Goal: Task Accomplishment & Management: Manage account settings

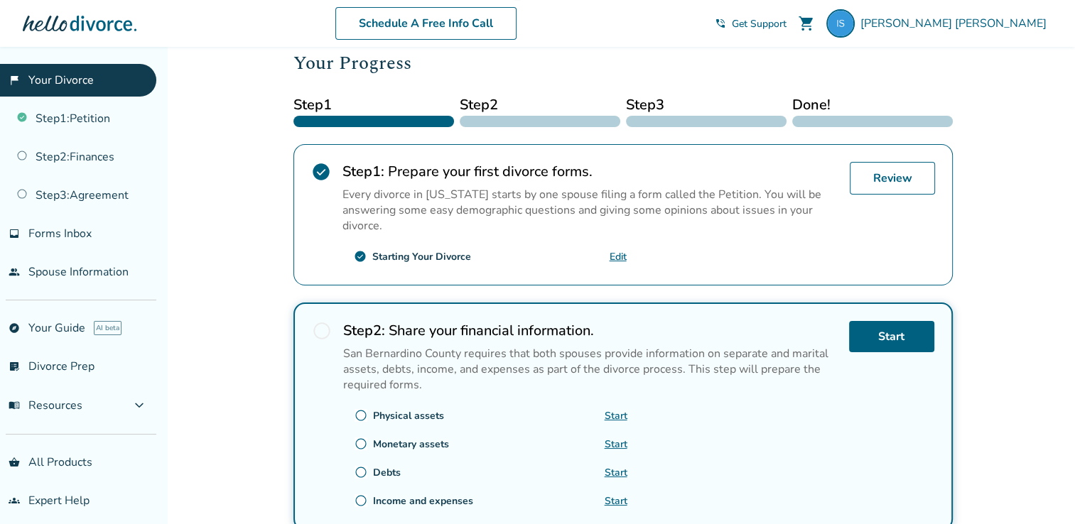
scroll to position [199, 0]
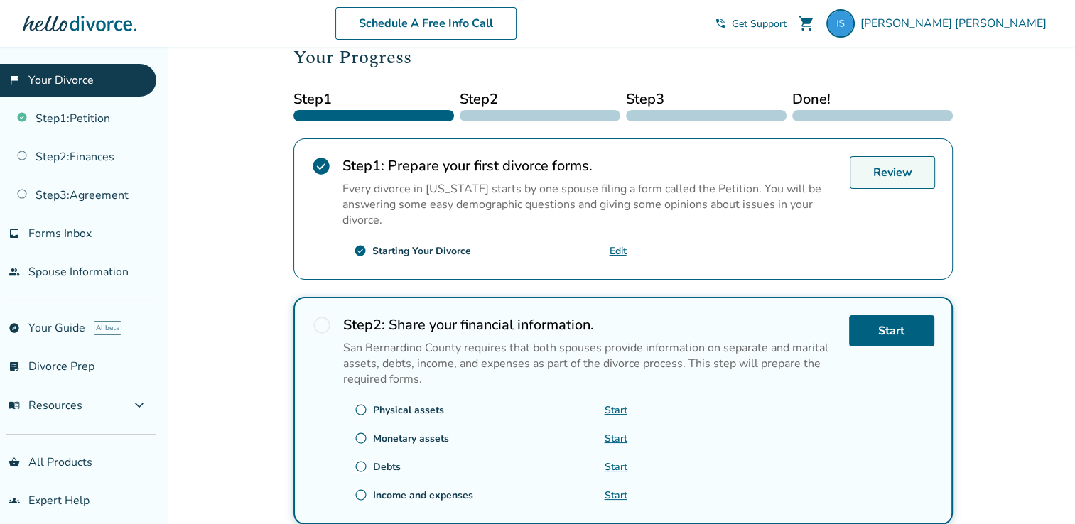
click at [891, 163] on link "Review" at bounding box center [892, 172] width 85 height 33
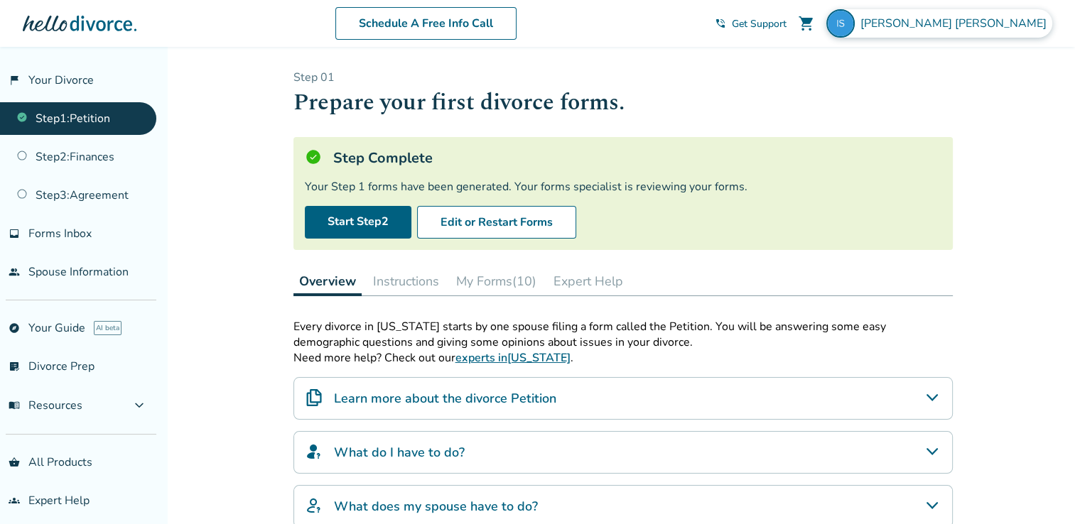
click at [997, 20] on span "[PERSON_NAME]" at bounding box center [956, 24] width 192 height 16
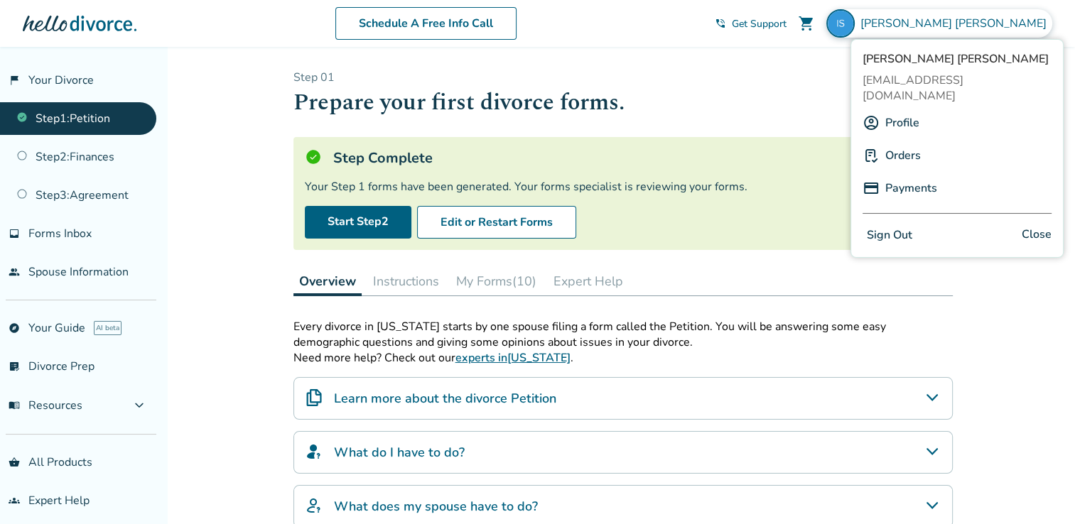
click at [900, 225] on button "Sign Out" at bounding box center [890, 235] width 54 height 21
